Goal: Task Accomplishment & Management: Use online tool/utility

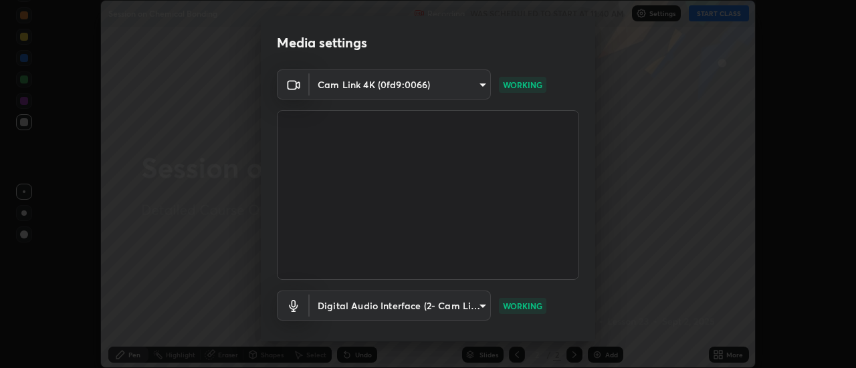
scroll to position [70, 0]
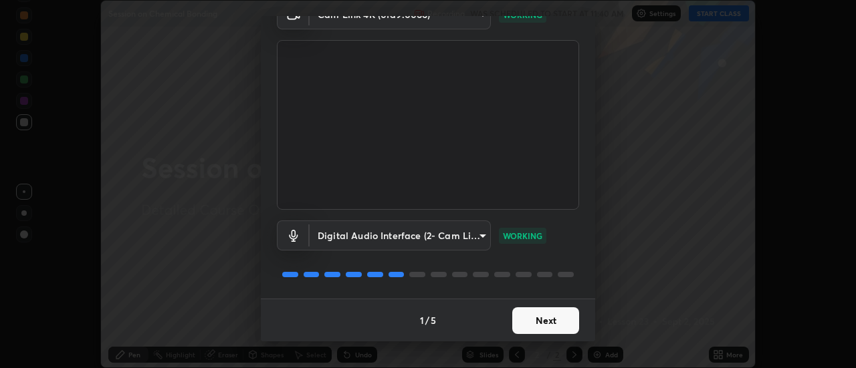
click at [547, 320] on button "Next" at bounding box center [545, 321] width 67 height 27
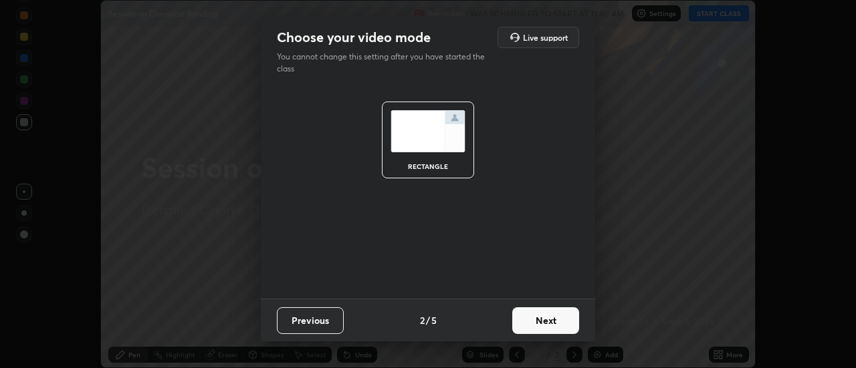
scroll to position [0, 0]
click at [547, 326] on button "Next" at bounding box center [545, 321] width 67 height 27
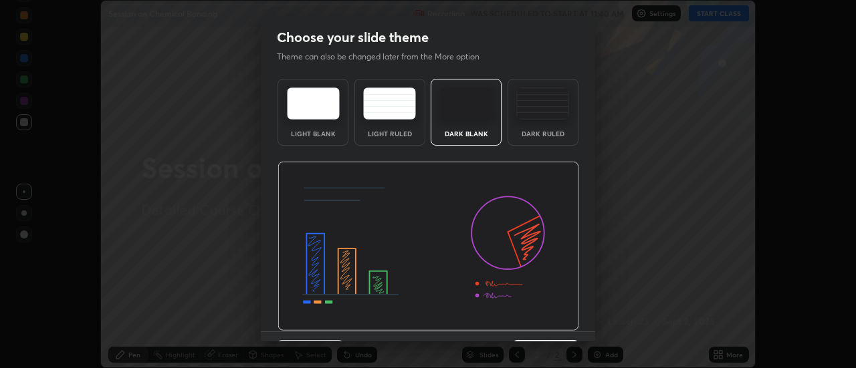
click at [549, 324] on img at bounding box center [427, 247] width 301 height 170
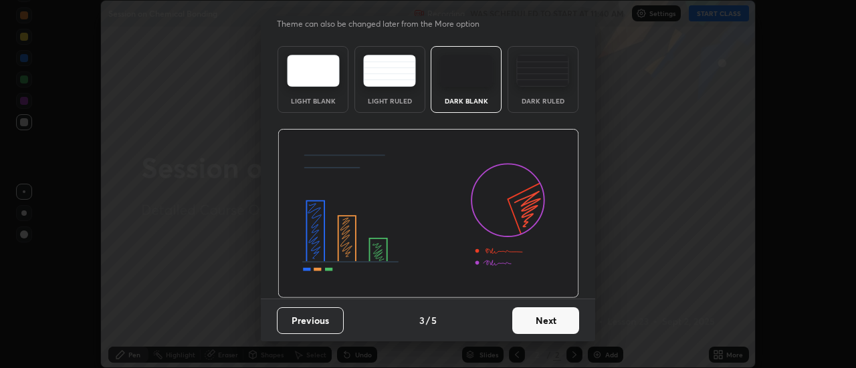
click at [541, 316] on button "Next" at bounding box center [545, 321] width 67 height 27
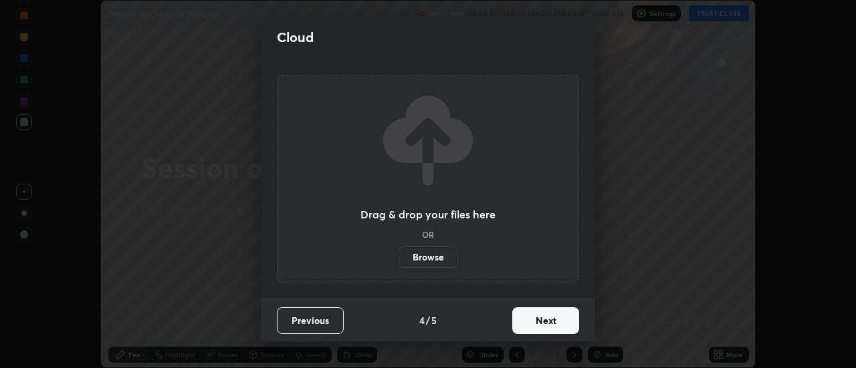
scroll to position [0, 0]
click at [548, 322] on button "Next" at bounding box center [545, 321] width 67 height 27
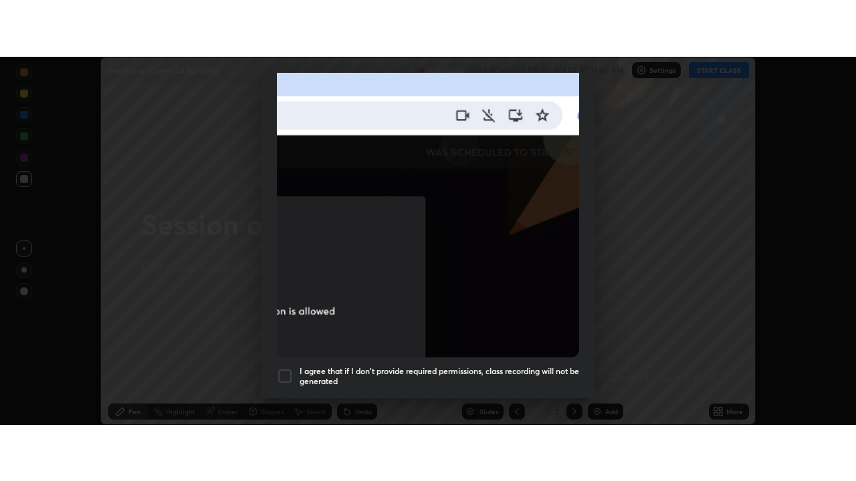
scroll to position [343, 0]
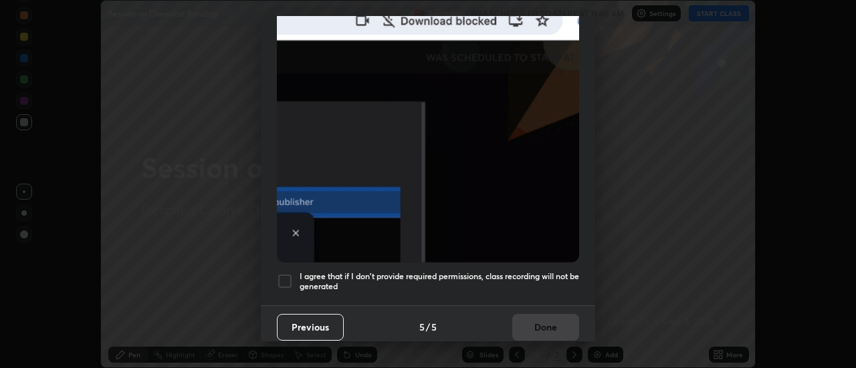
click at [537, 273] on h5 "I agree that if I don't provide required permissions, class recording will not …" at bounding box center [438, 281] width 279 height 21
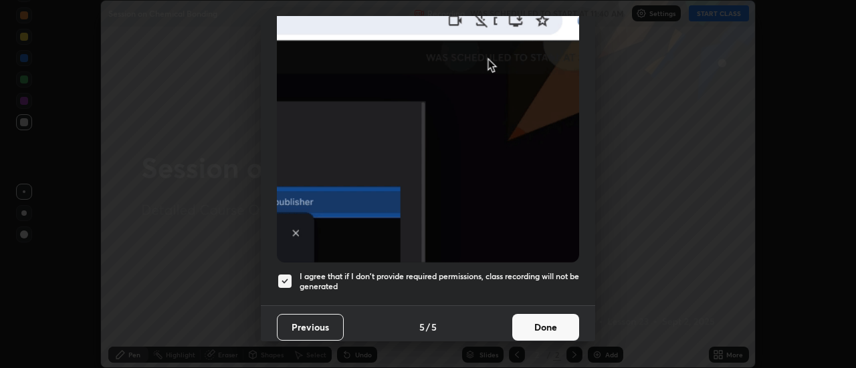
click at [547, 316] on button "Done" at bounding box center [545, 327] width 67 height 27
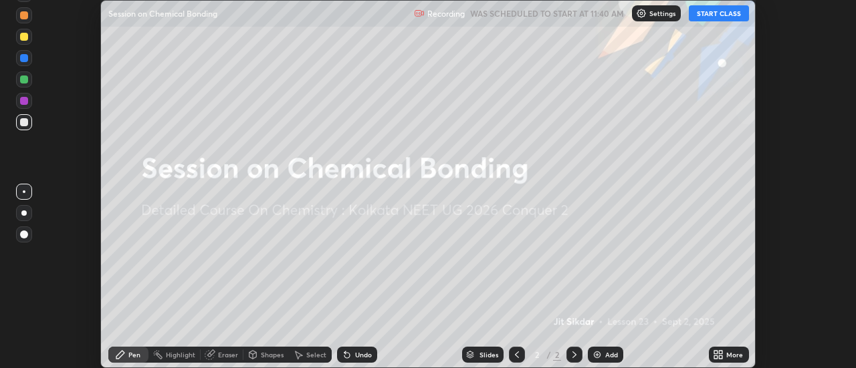
click at [719, 10] on button "START CLASS" at bounding box center [719, 13] width 60 height 16
click at [723, 355] on icon at bounding box center [718, 355] width 11 height 11
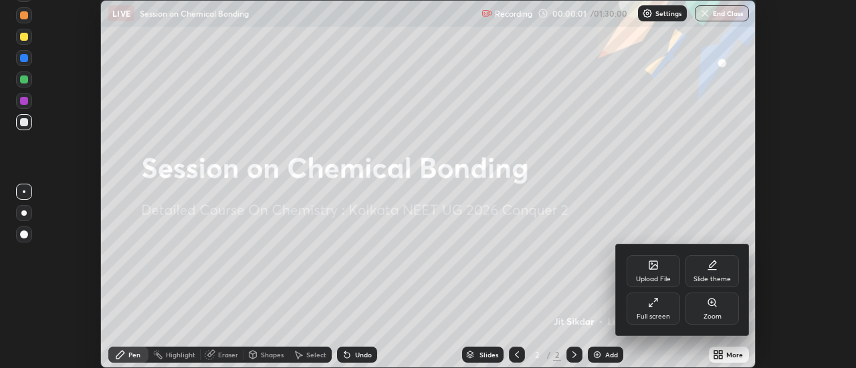
click at [668, 307] on div "Full screen" at bounding box center [652, 309] width 53 height 32
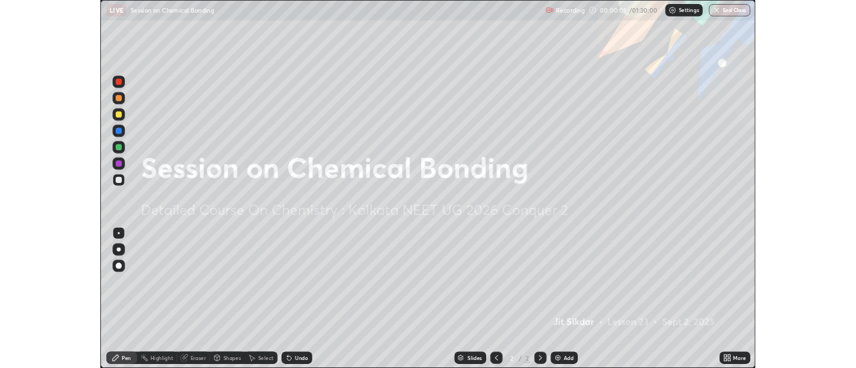
scroll to position [481, 856]
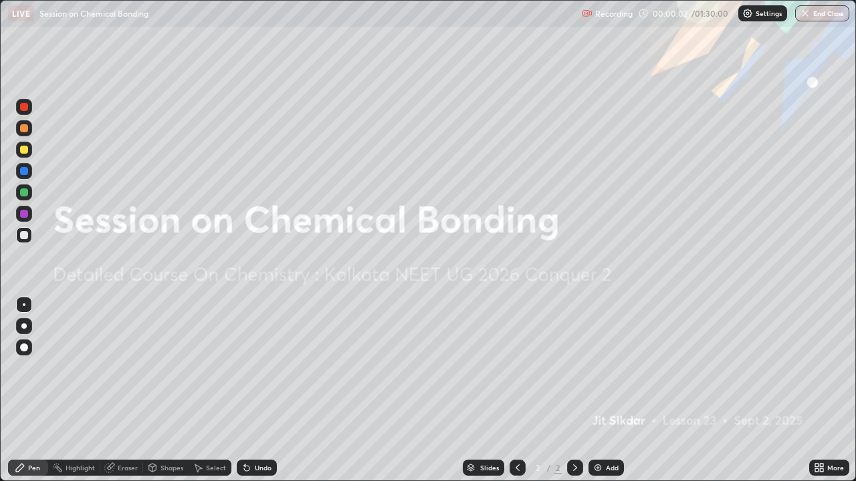
click at [606, 368] on div "Add" at bounding box center [605, 468] width 35 height 16
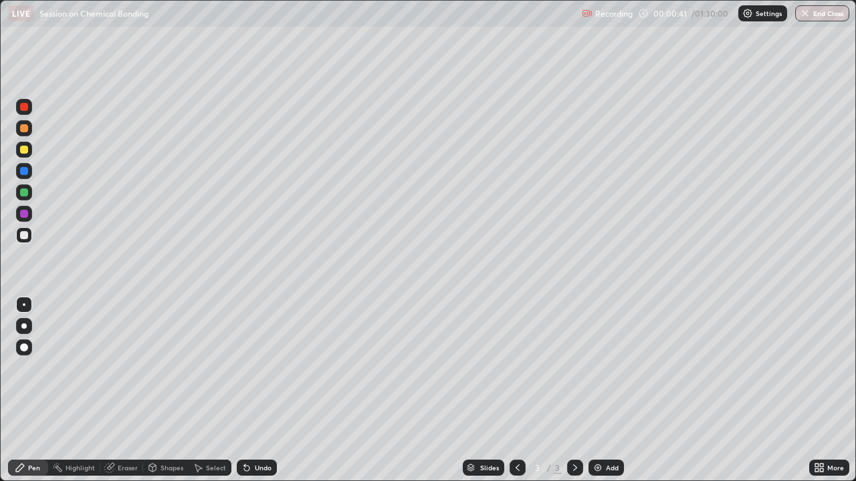
click at [29, 152] on div at bounding box center [24, 150] width 16 height 16
click at [24, 235] on div at bounding box center [24, 235] width 8 height 8
click at [23, 189] on div at bounding box center [24, 193] width 8 height 8
click at [268, 368] on div "Undo" at bounding box center [263, 468] width 17 height 7
click at [267, 368] on div "Undo" at bounding box center [263, 468] width 17 height 7
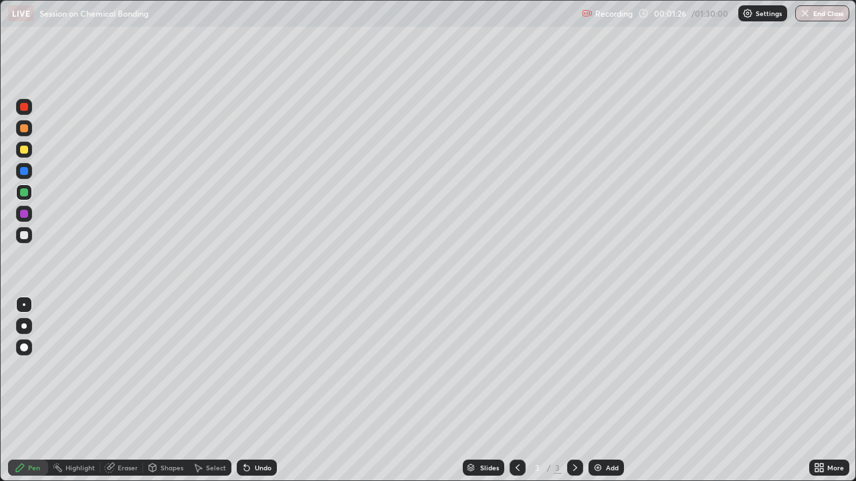
click at [265, 368] on div "Undo" at bounding box center [263, 468] width 17 height 7
click at [23, 235] on div at bounding box center [24, 235] width 8 height 8
click at [22, 251] on div "Erase all" at bounding box center [24, 241] width 32 height 428
click at [26, 190] on div at bounding box center [24, 193] width 8 height 8
click at [23, 234] on div at bounding box center [24, 235] width 8 height 8
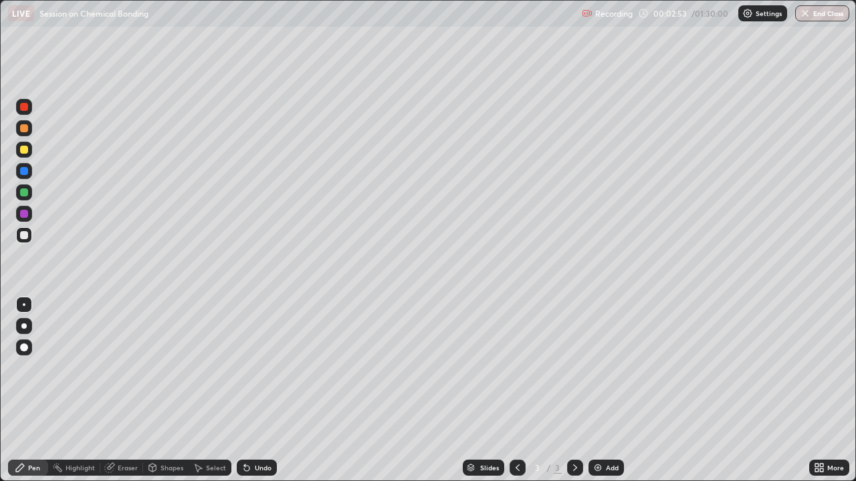
click at [27, 194] on div at bounding box center [24, 193] width 8 height 8
click at [25, 237] on div at bounding box center [24, 235] width 8 height 8
click at [262, 368] on div "Undo" at bounding box center [263, 468] width 17 height 7
click at [606, 368] on div "Add" at bounding box center [612, 468] width 13 height 7
click at [27, 149] on div at bounding box center [24, 150] width 8 height 8
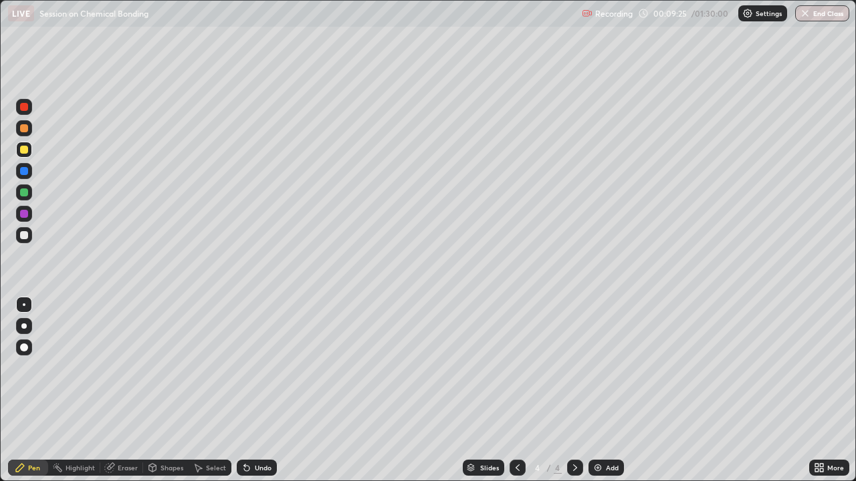
click at [23, 235] on div at bounding box center [24, 235] width 8 height 8
click at [259, 368] on div "Undo" at bounding box center [263, 468] width 17 height 7
click at [256, 368] on div "Undo" at bounding box center [257, 468] width 40 height 16
click at [249, 368] on icon at bounding box center [246, 468] width 11 height 11
click at [22, 157] on div at bounding box center [24, 150] width 16 height 16
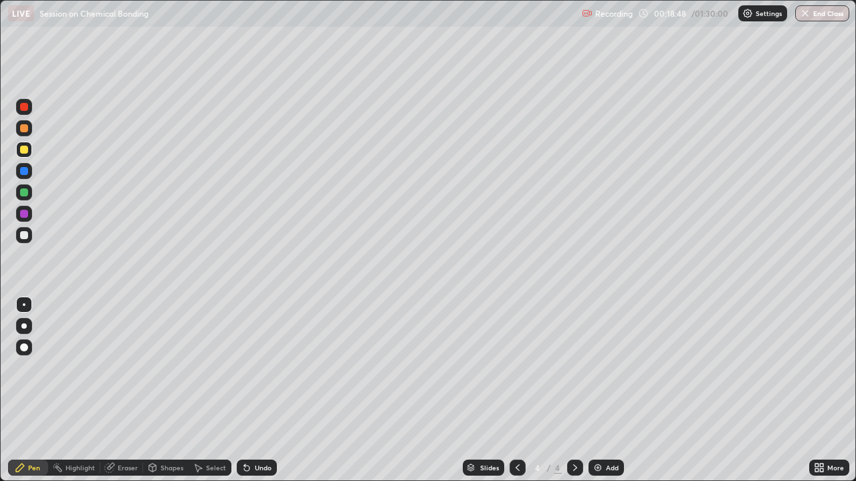
click at [27, 238] on div at bounding box center [24, 235] width 8 height 8
click at [122, 368] on div "Eraser" at bounding box center [128, 468] width 20 height 7
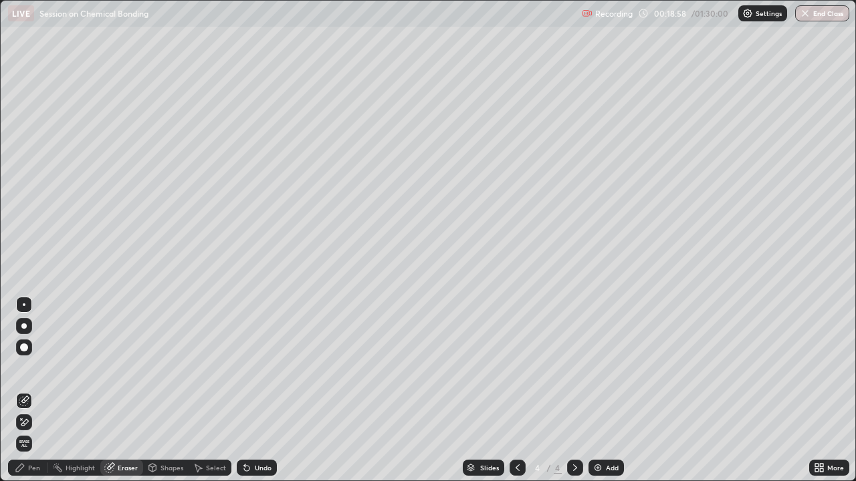
click at [32, 368] on div "Pen" at bounding box center [28, 468] width 40 height 16
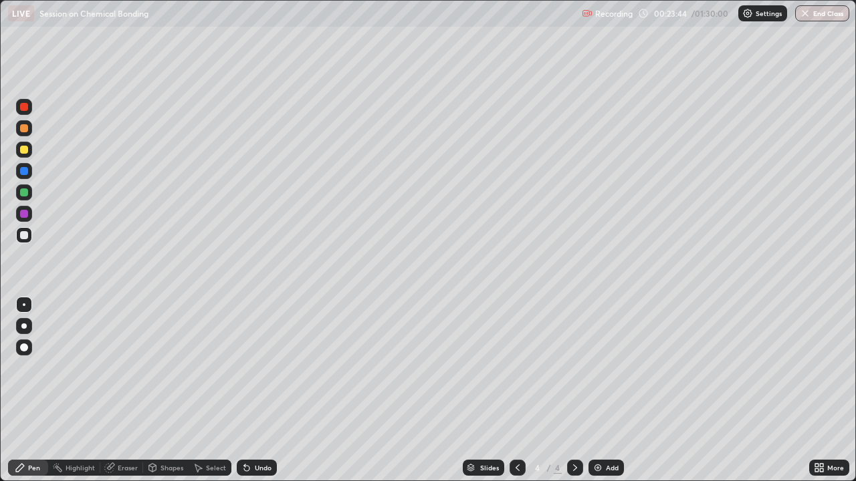
click at [23, 151] on div at bounding box center [24, 150] width 8 height 8
click at [25, 231] on div at bounding box center [24, 235] width 8 height 8
click at [602, 368] on div "Add" at bounding box center [605, 468] width 35 height 16
click at [608, 368] on div "Add" at bounding box center [612, 468] width 13 height 7
click at [607, 368] on div "Add" at bounding box center [612, 468] width 13 height 7
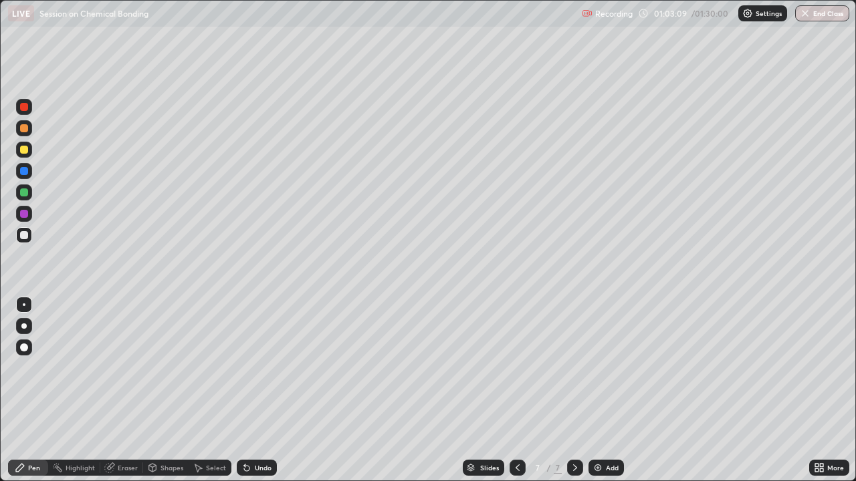
click at [613, 368] on div "Add" at bounding box center [612, 468] width 13 height 7
click at [612, 368] on div "Add" at bounding box center [612, 468] width 13 height 7
click at [833, 368] on div "More" at bounding box center [829, 468] width 40 height 16
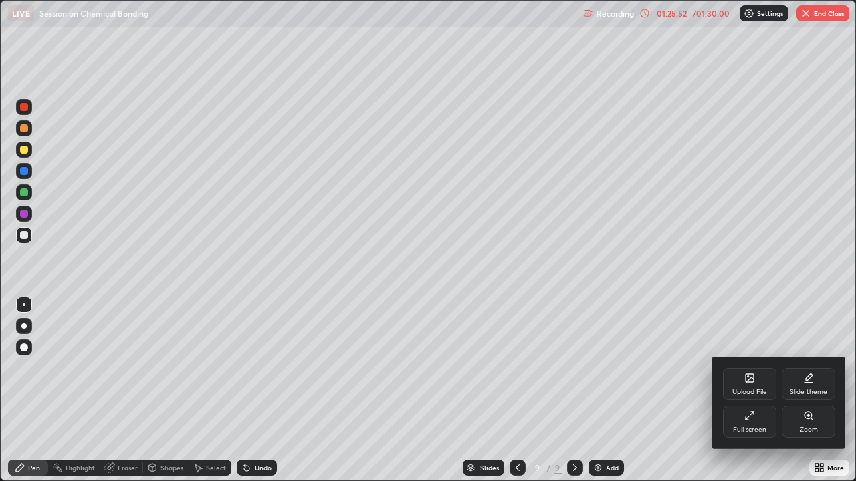
click at [753, 368] on icon at bounding box center [749, 415] width 11 height 11
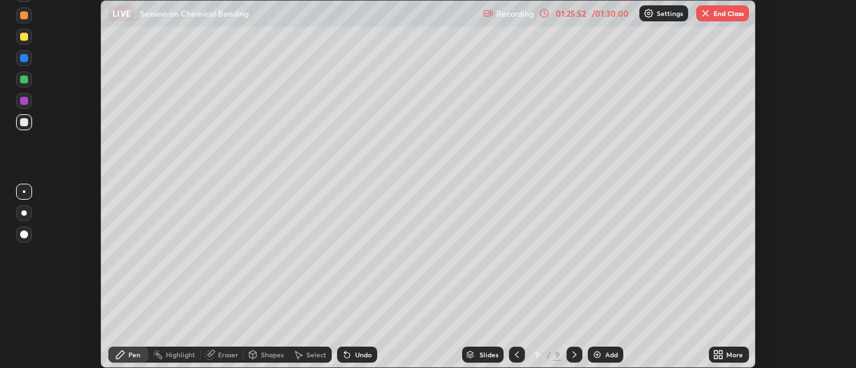
scroll to position [66481, 65994]
click at [729, 8] on button "End Class" at bounding box center [722, 13] width 53 height 16
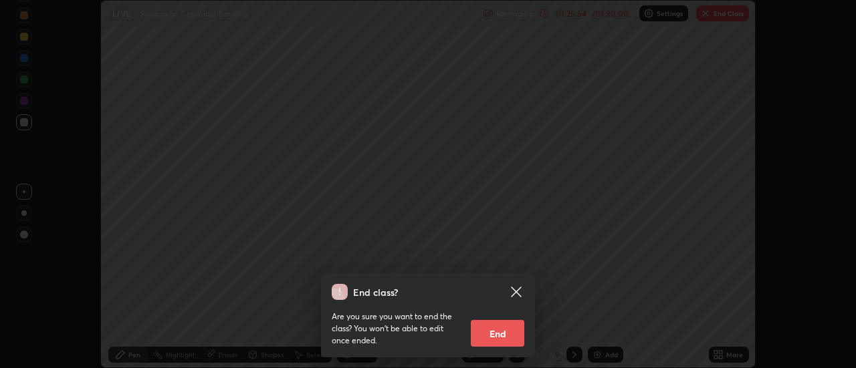
click at [505, 333] on button "End" at bounding box center [497, 333] width 53 height 27
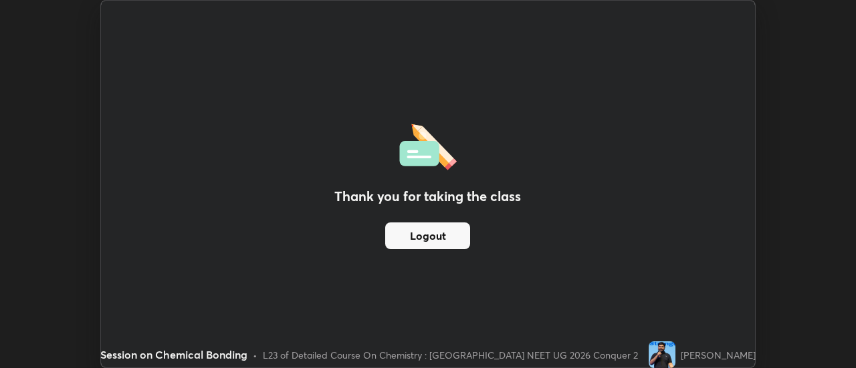
click at [453, 229] on button "Logout" at bounding box center [427, 236] width 85 height 27
